Goal: Communication & Community: Answer question/provide support

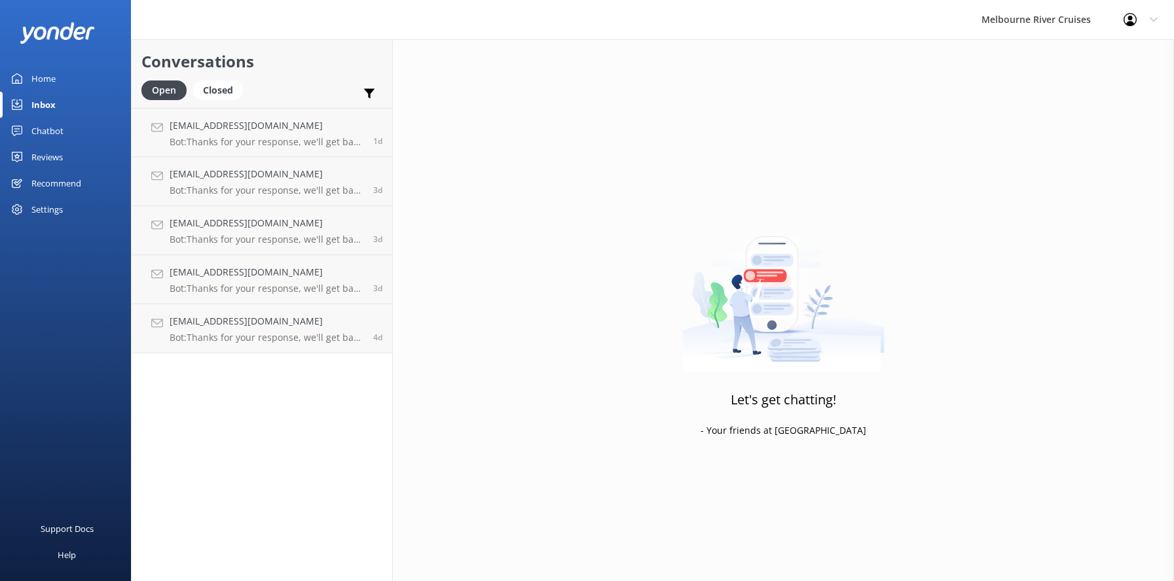
click at [37, 76] on div "Home" at bounding box center [43, 78] width 24 height 26
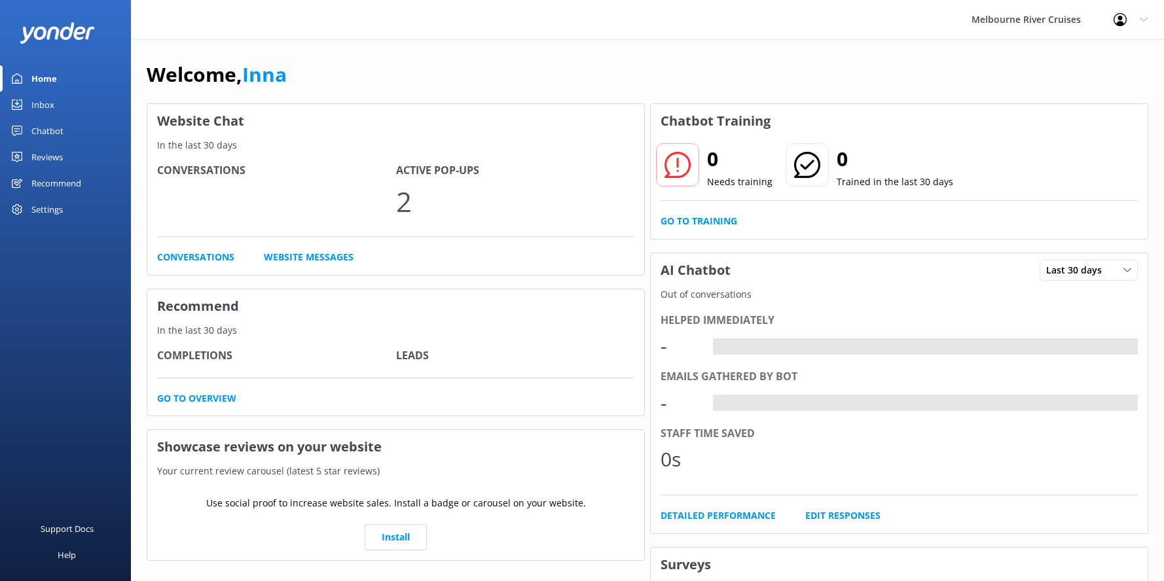
click at [41, 105] on div "Inbox" at bounding box center [42, 105] width 23 height 26
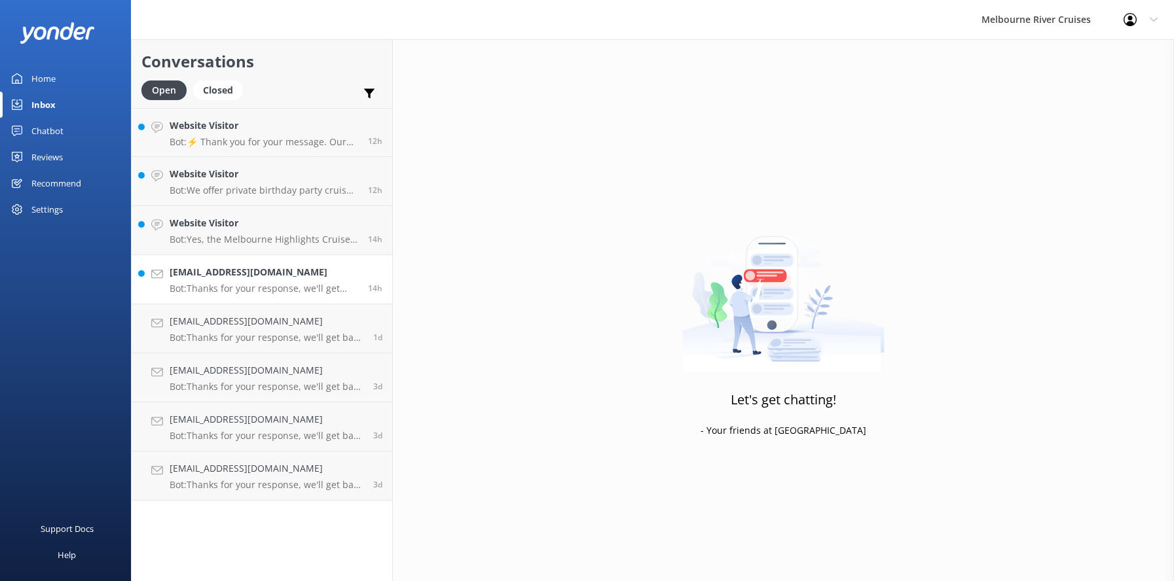
click at [217, 279] on h4 "[EMAIL_ADDRESS][DOMAIN_NAME]" at bounding box center [264, 272] width 189 height 14
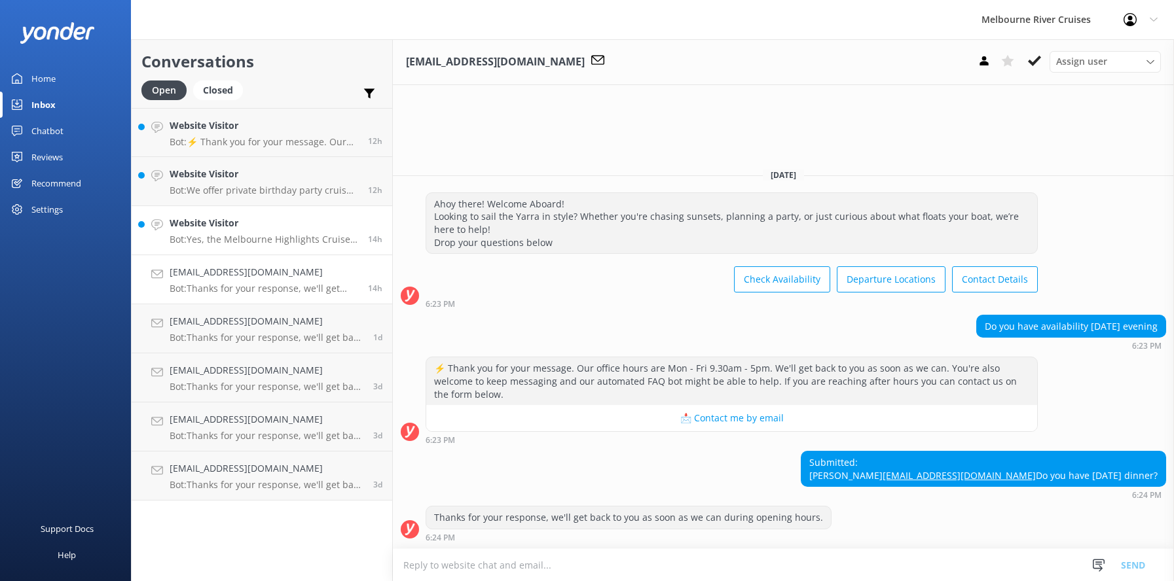
click at [203, 223] on h4 "Website Visitor" at bounding box center [264, 223] width 189 height 14
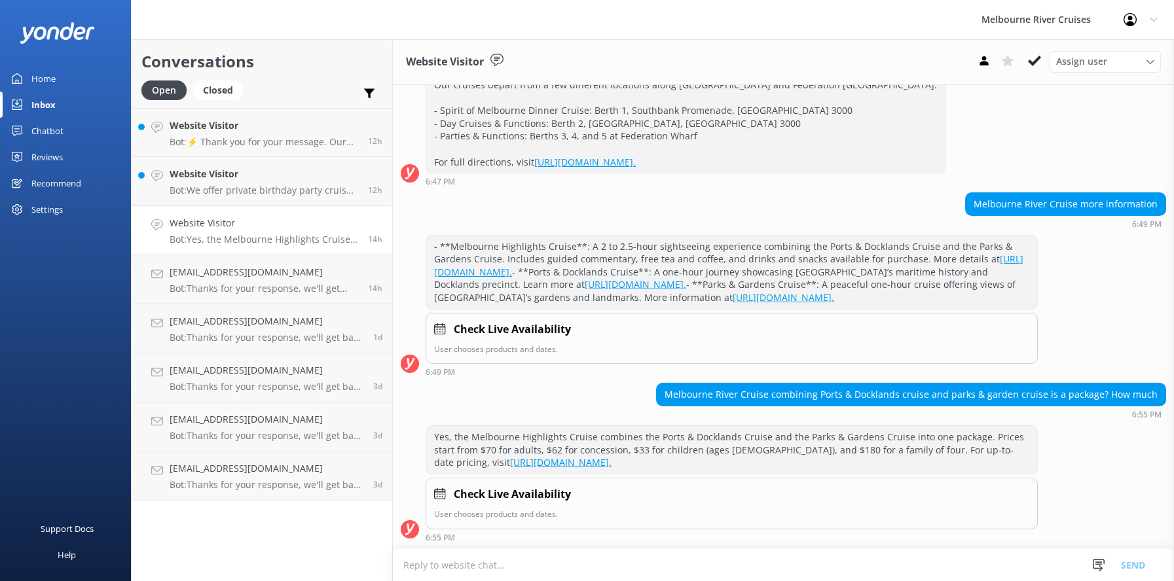
scroll to position [262, 0]
click at [1026, 58] on button at bounding box center [1034, 61] width 24 height 20
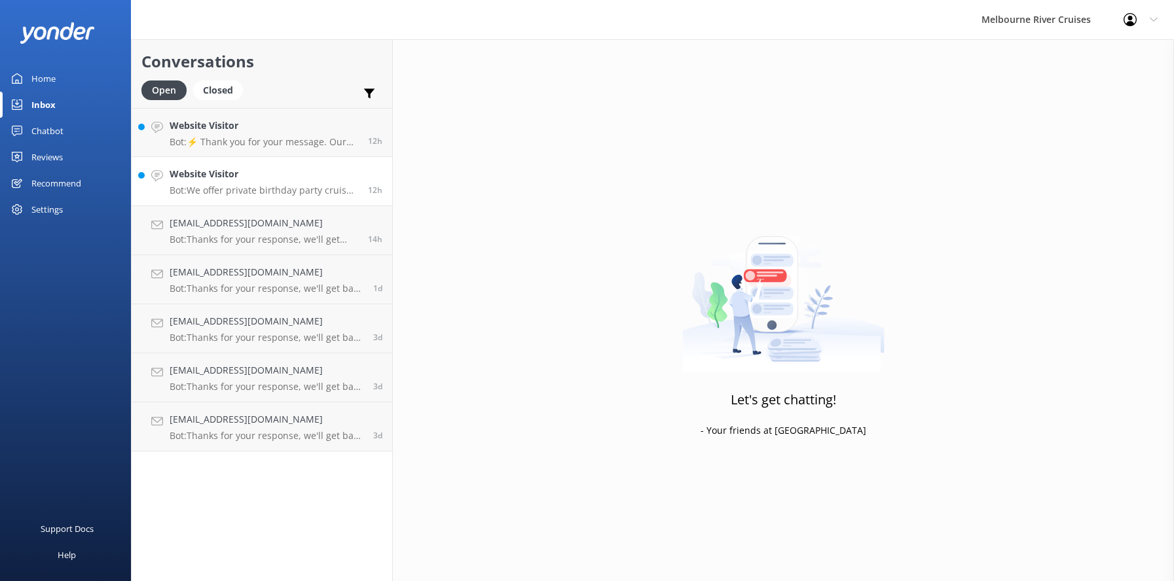
click at [188, 179] on h4 "Website Visitor" at bounding box center [264, 174] width 189 height 14
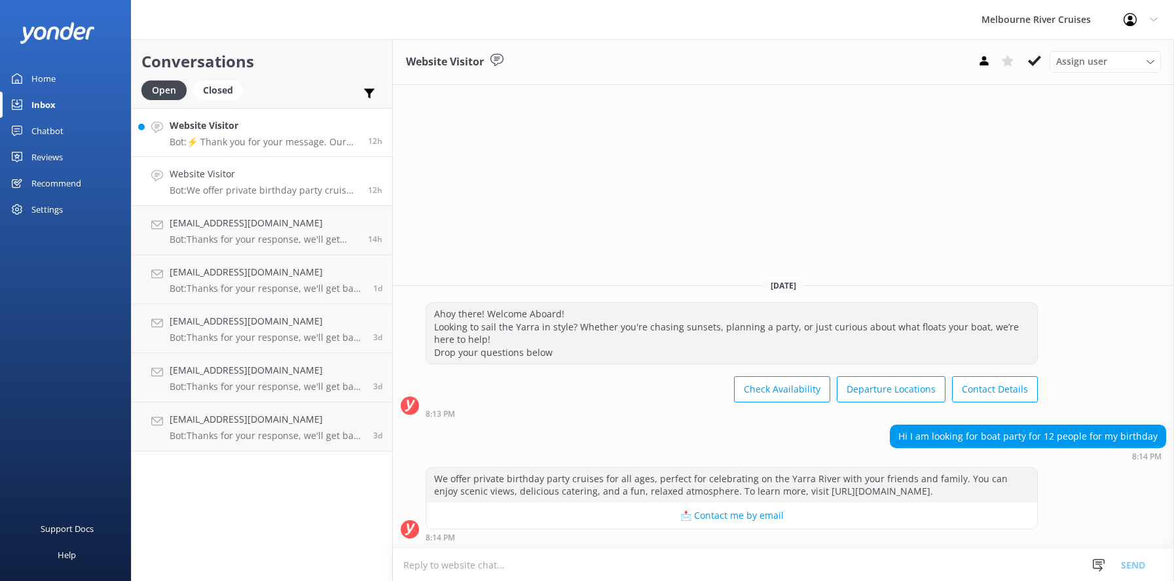
click at [189, 128] on h4 "Website Visitor" at bounding box center [264, 125] width 189 height 14
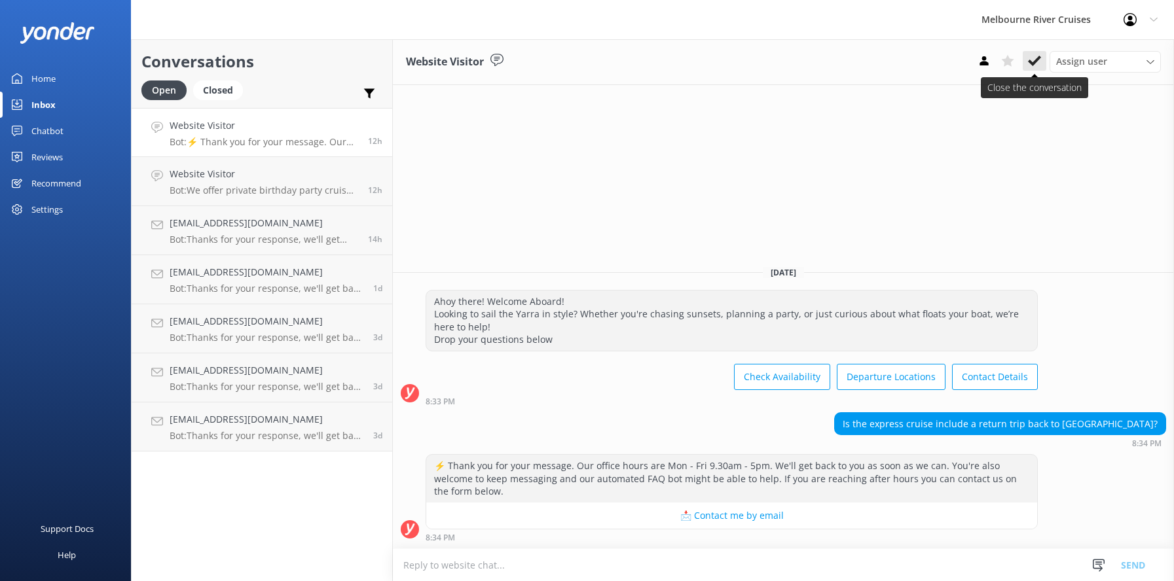
click at [1035, 60] on icon at bounding box center [1034, 60] width 13 height 13
